Goal: Information Seeking & Learning: Learn about a topic

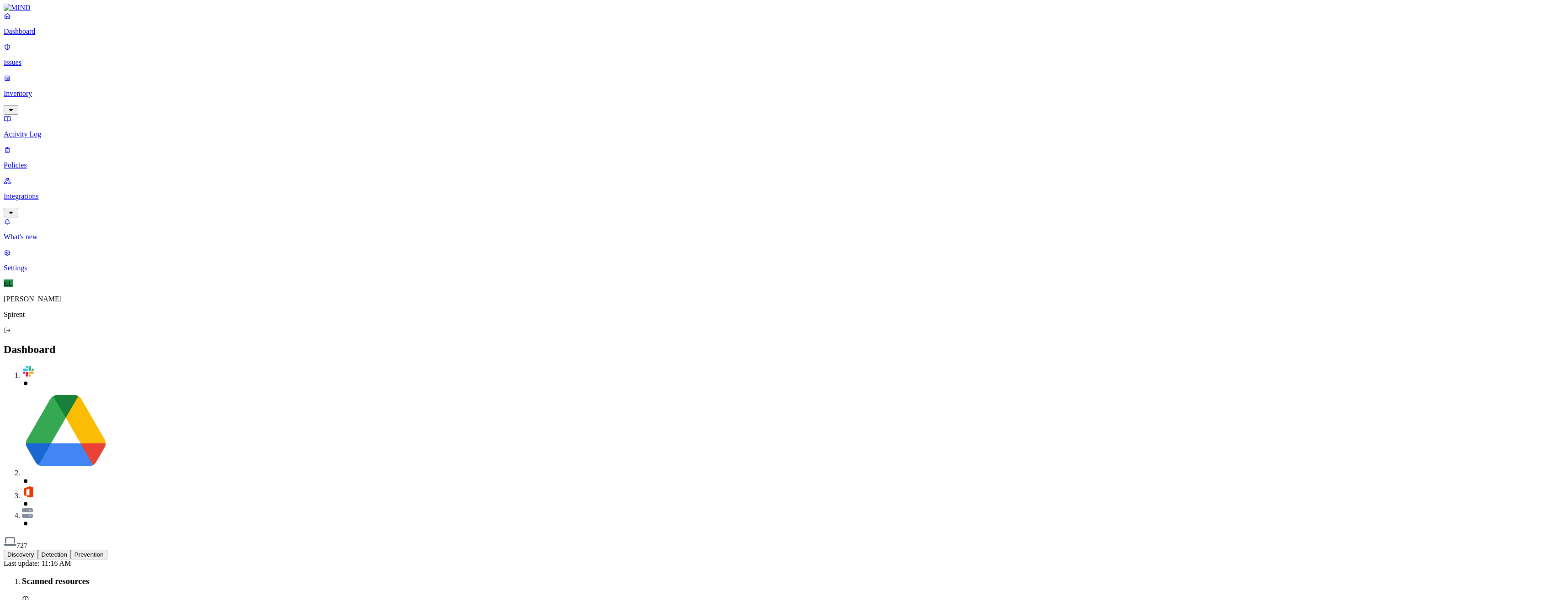
click at [41, 58] on p "Issues" at bounding box center [784, 63] width 1561 height 9
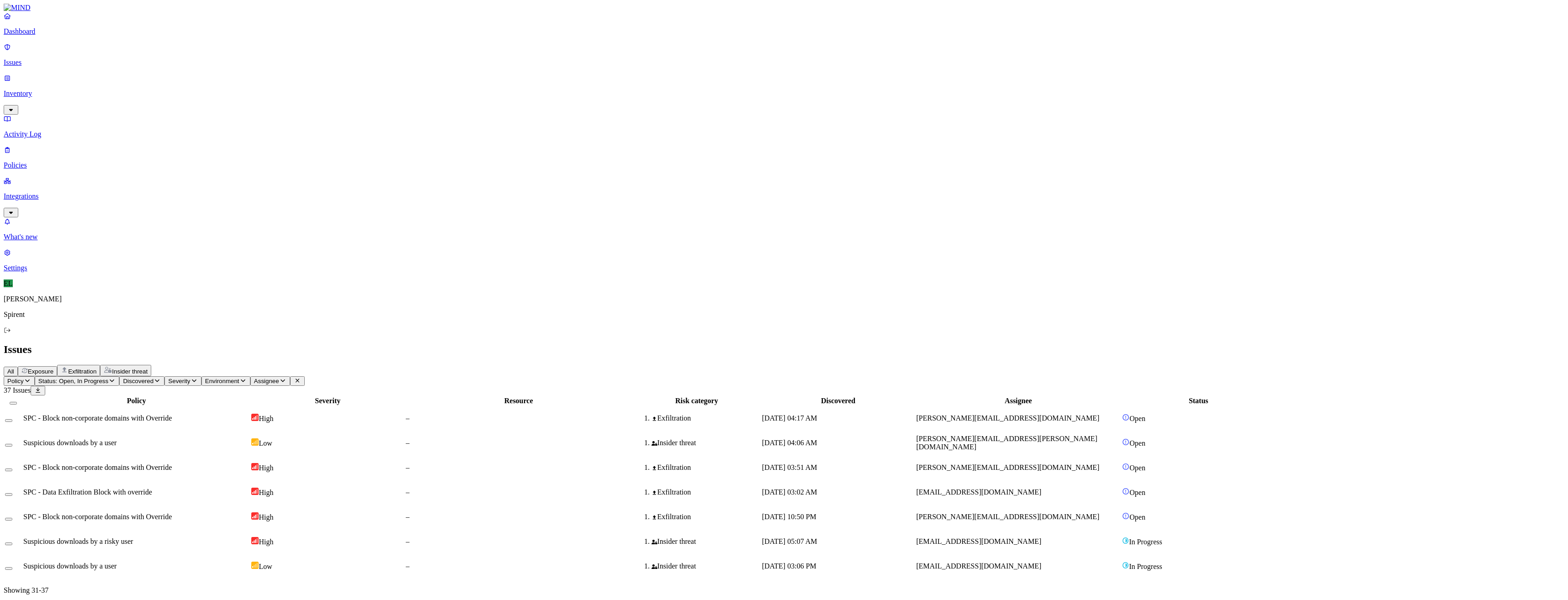
click at [133, 537] on span "Suspicious downloads by a risky user" at bounding box center [78, 541] width 110 height 8
